Goal: Check status: Check status

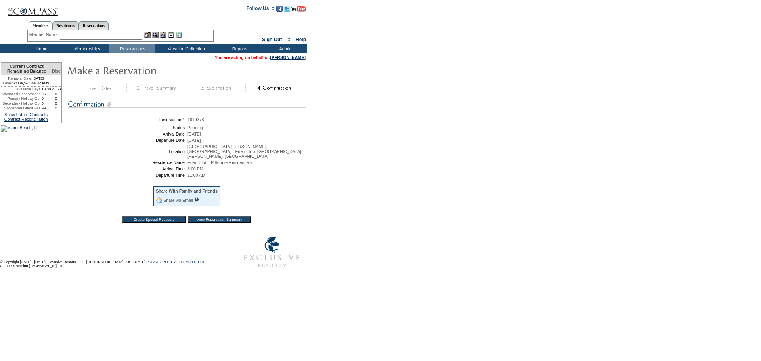
click at [414, 214] on form "Follow Us ::" at bounding box center [380, 136] width 761 height 272
click at [218, 222] on input "View Reservation Summary" at bounding box center [219, 219] width 63 height 6
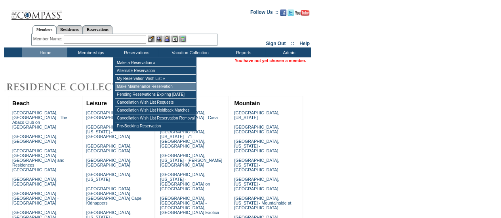
click at [136, 88] on td "Make Maintenance Reservation" at bounding box center [155, 87] width 81 height 8
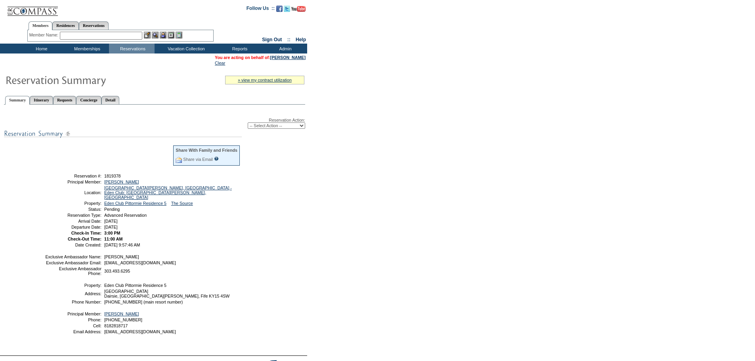
click at [151, 171] on td at bounding box center [109, 158] width 127 height 26
click at [186, 190] on link "[GEOGRAPHIC_DATA][PERSON_NAME], [GEOGRAPHIC_DATA] - Eden Club: [GEOGRAPHIC_DATA…" at bounding box center [168, 193] width 128 height 14
